Goal: Check status: Check status

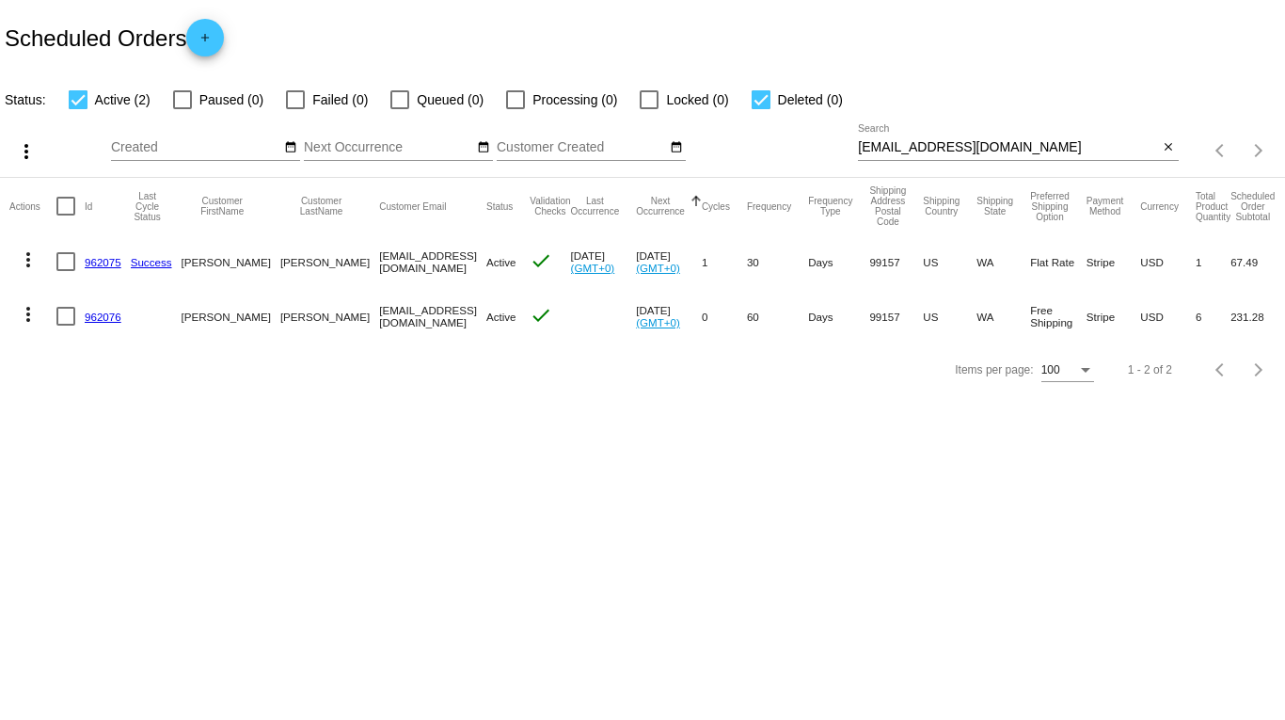
click at [442, 443] on body "Scheduled Orders add Status: Active (2) Paused (0) Failed (0) Queued (0) Proces…" at bounding box center [642, 360] width 1285 height 720
click at [28, 260] on mat-icon "more_vert" at bounding box center [28, 259] width 23 height 23
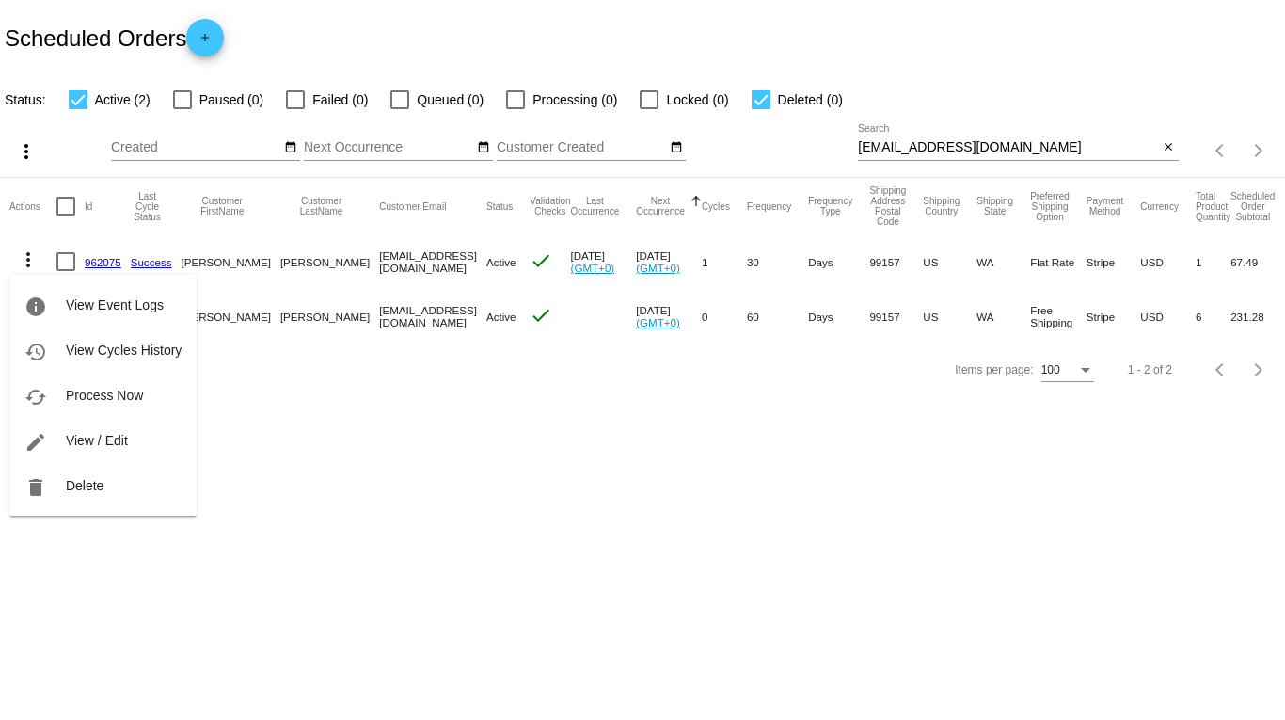
click at [317, 377] on div at bounding box center [642, 360] width 1285 height 720
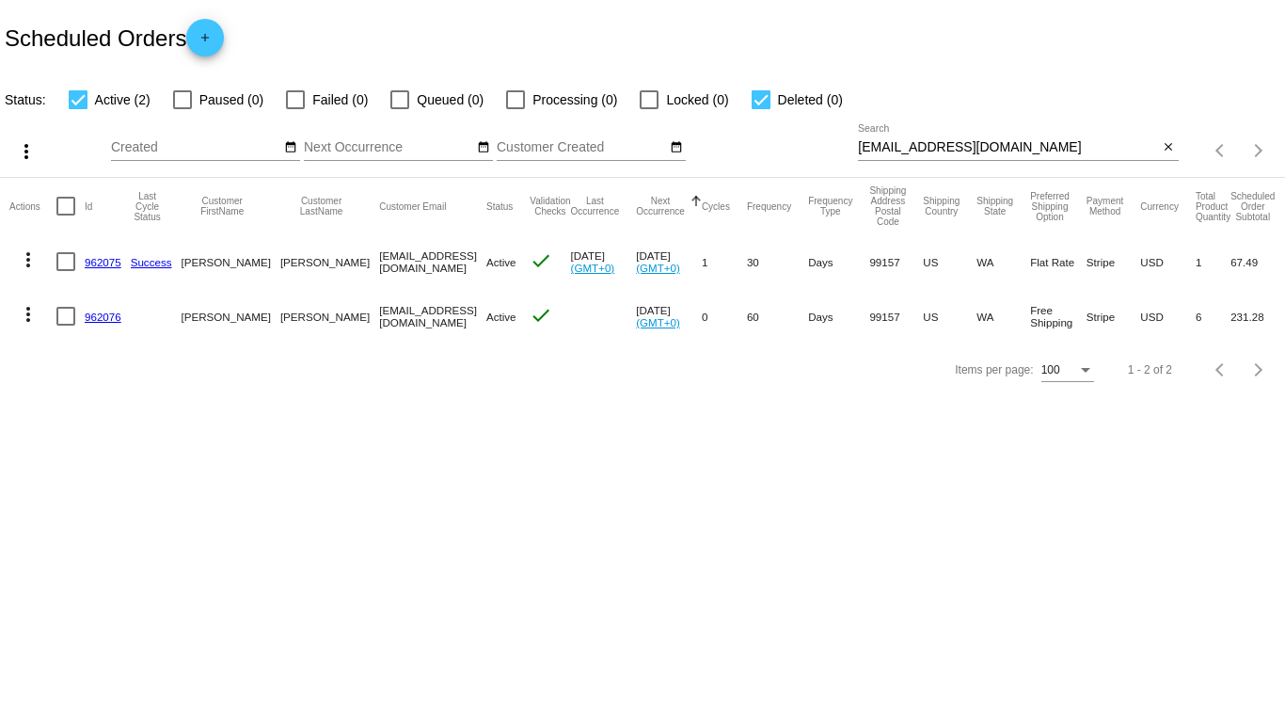
click at [97, 257] on link "962075" at bounding box center [103, 262] width 37 height 12
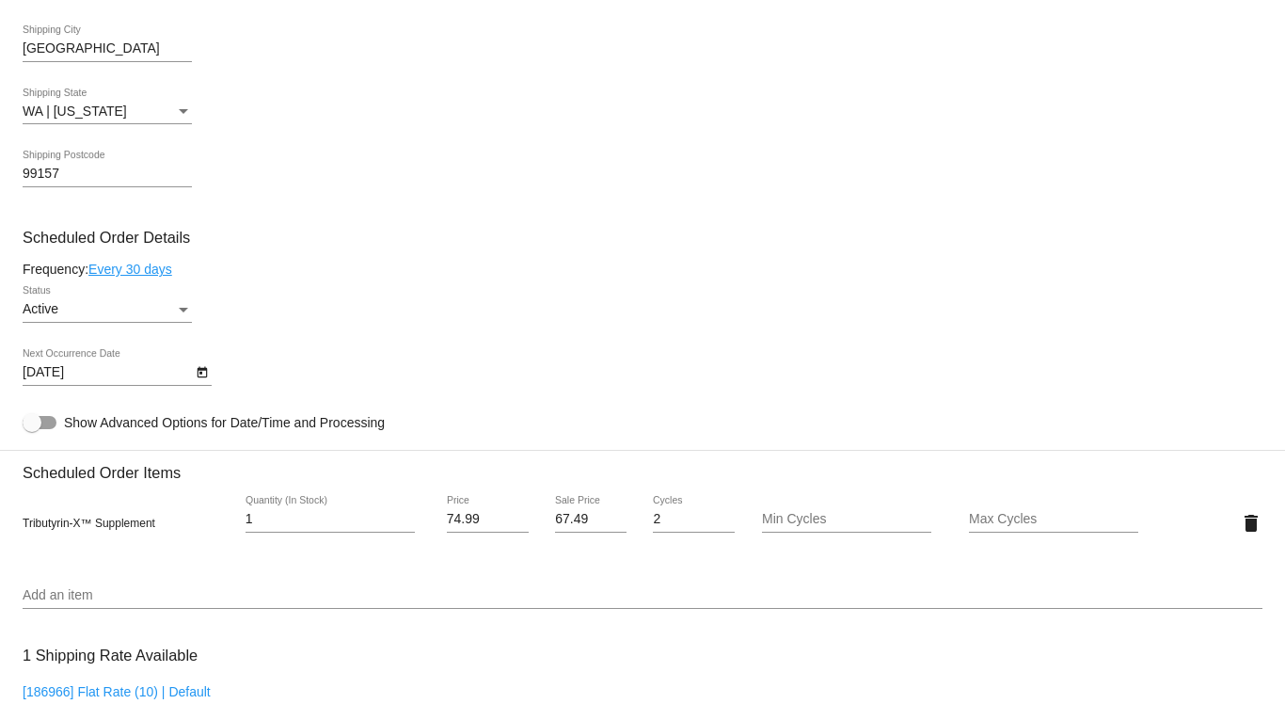
scroll to position [941, 0]
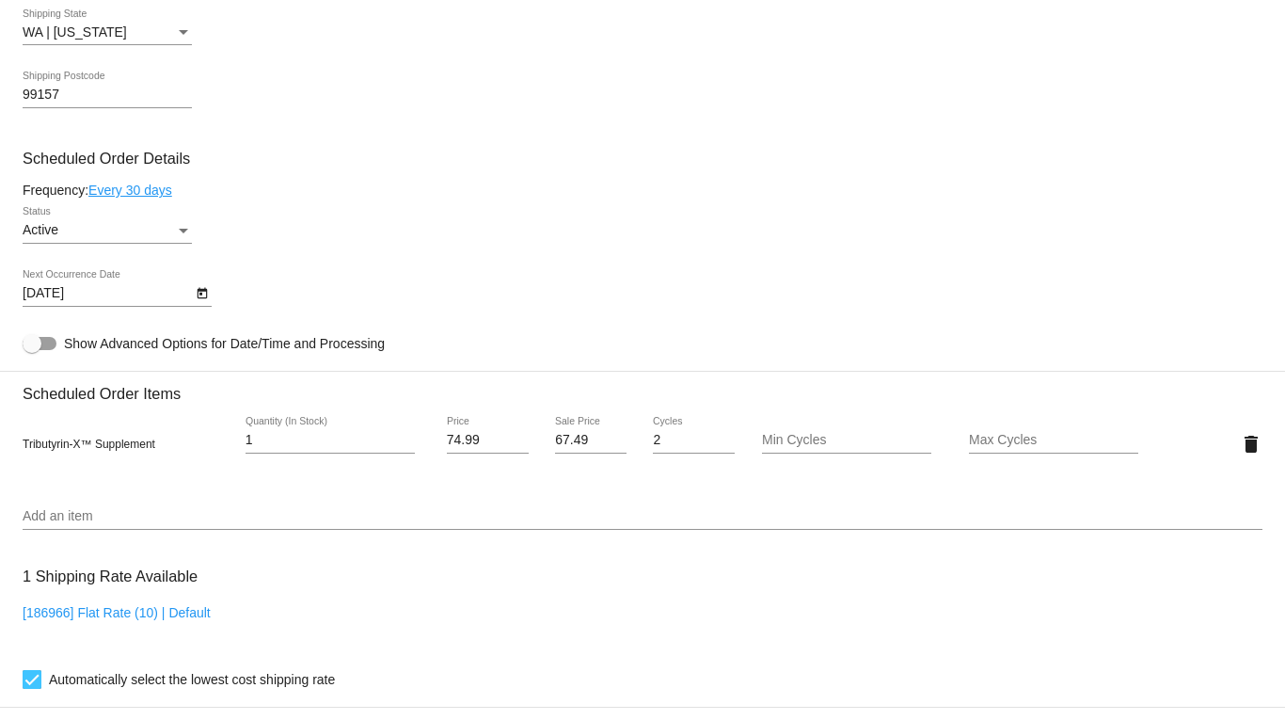
click at [367, 276] on div "[DATE] Next Occurrence Date" at bounding box center [643, 297] width 1240 height 54
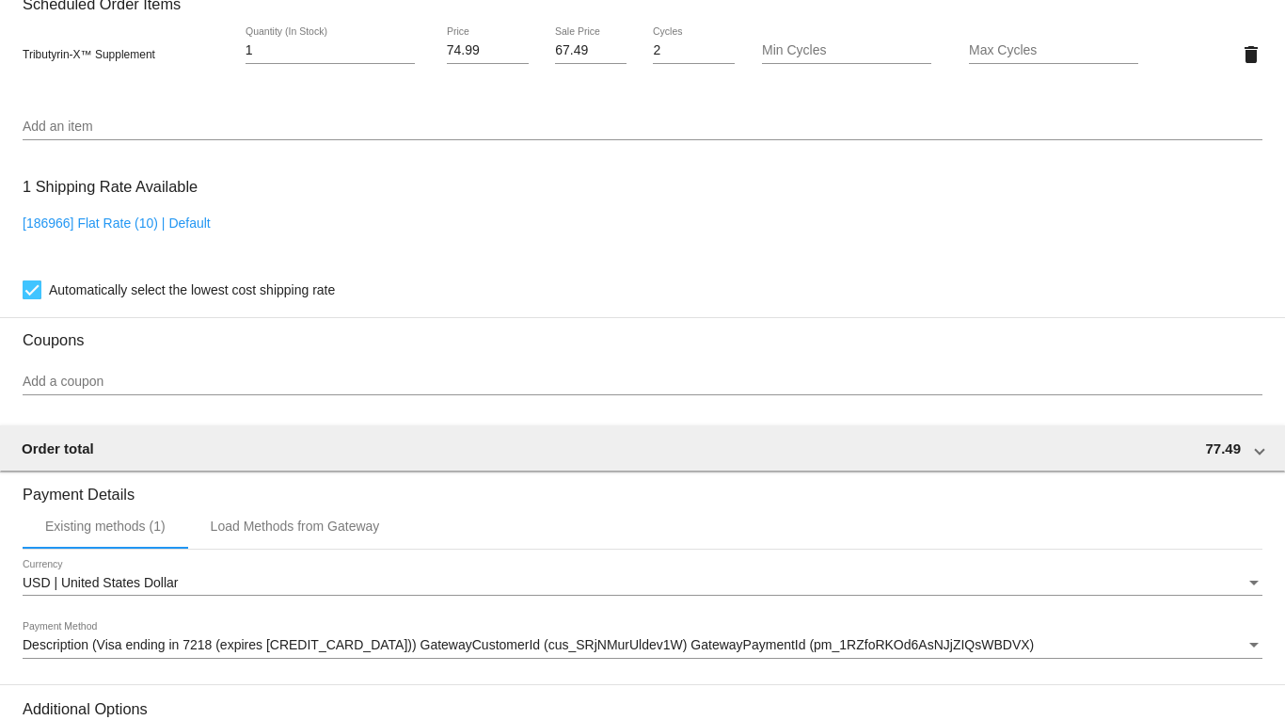
scroll to position [1561, 0]
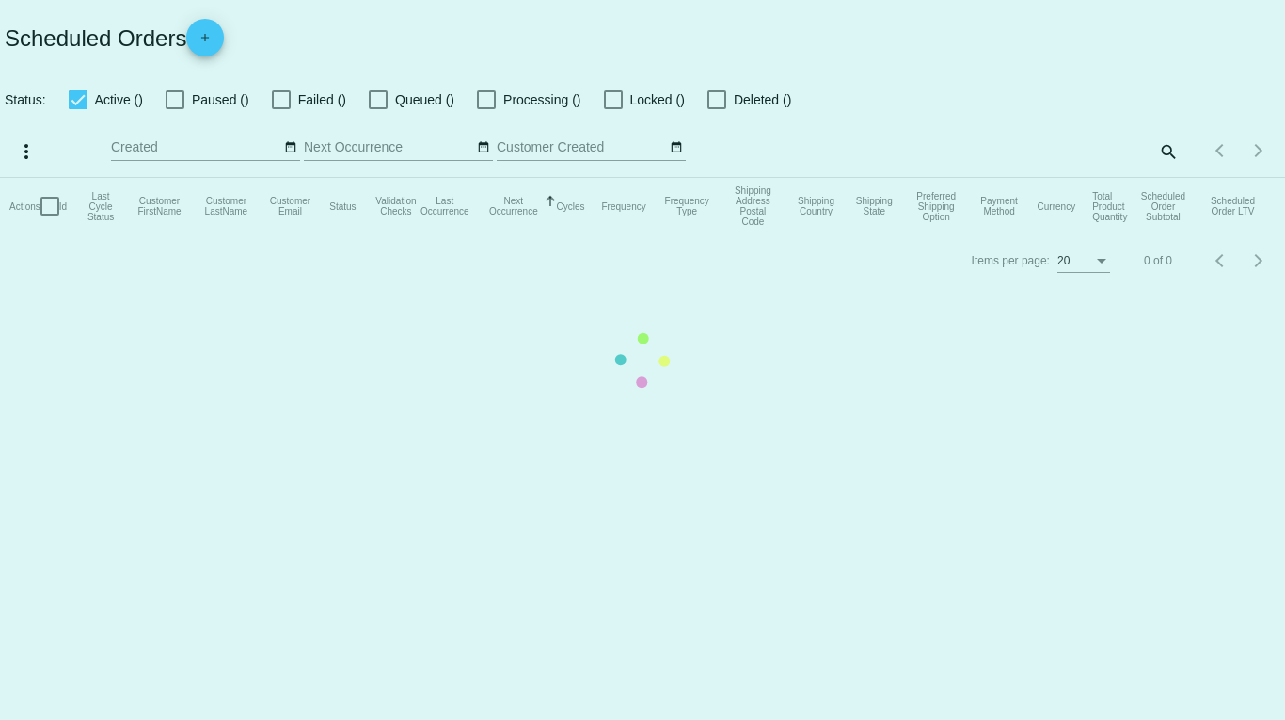
checkbox input "true"
